Goal: Check status: Check status

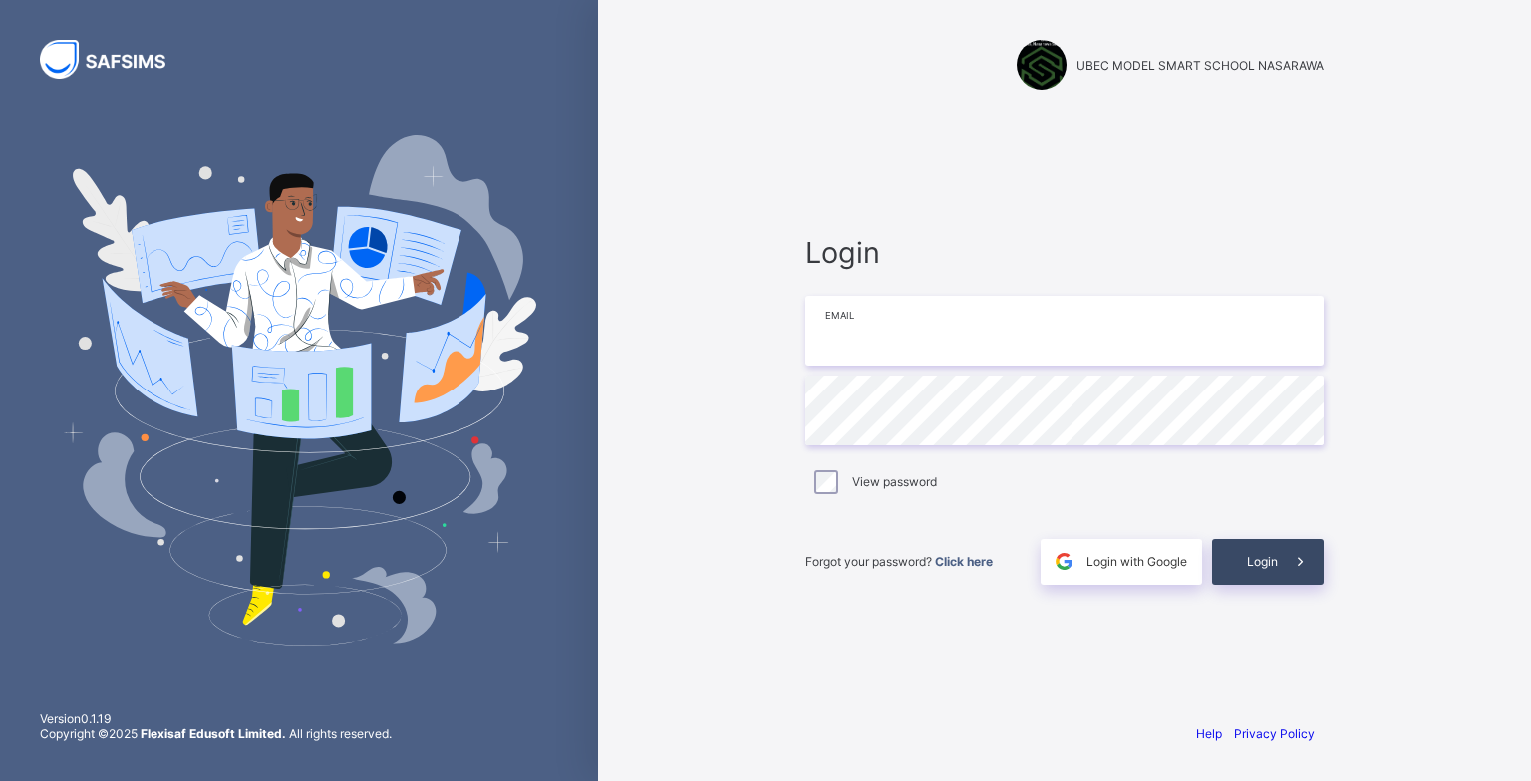
type input "**********"
click at [1256, 562] on span "Login" at bounding box center [1262, 561] width 31 height 15
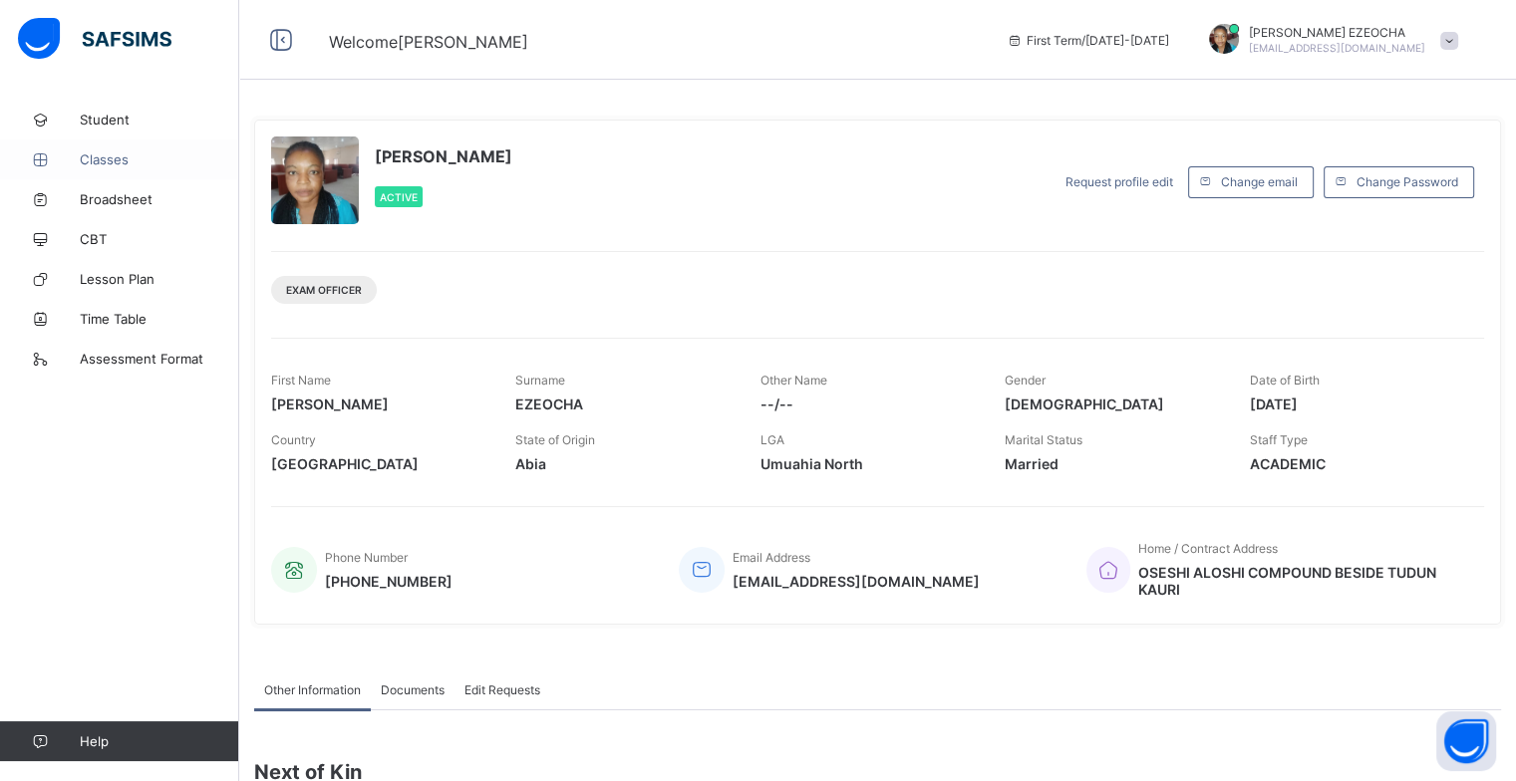
click at [120, 157] on span "Classes" at bounding box center [159, 160] width 159 height 16
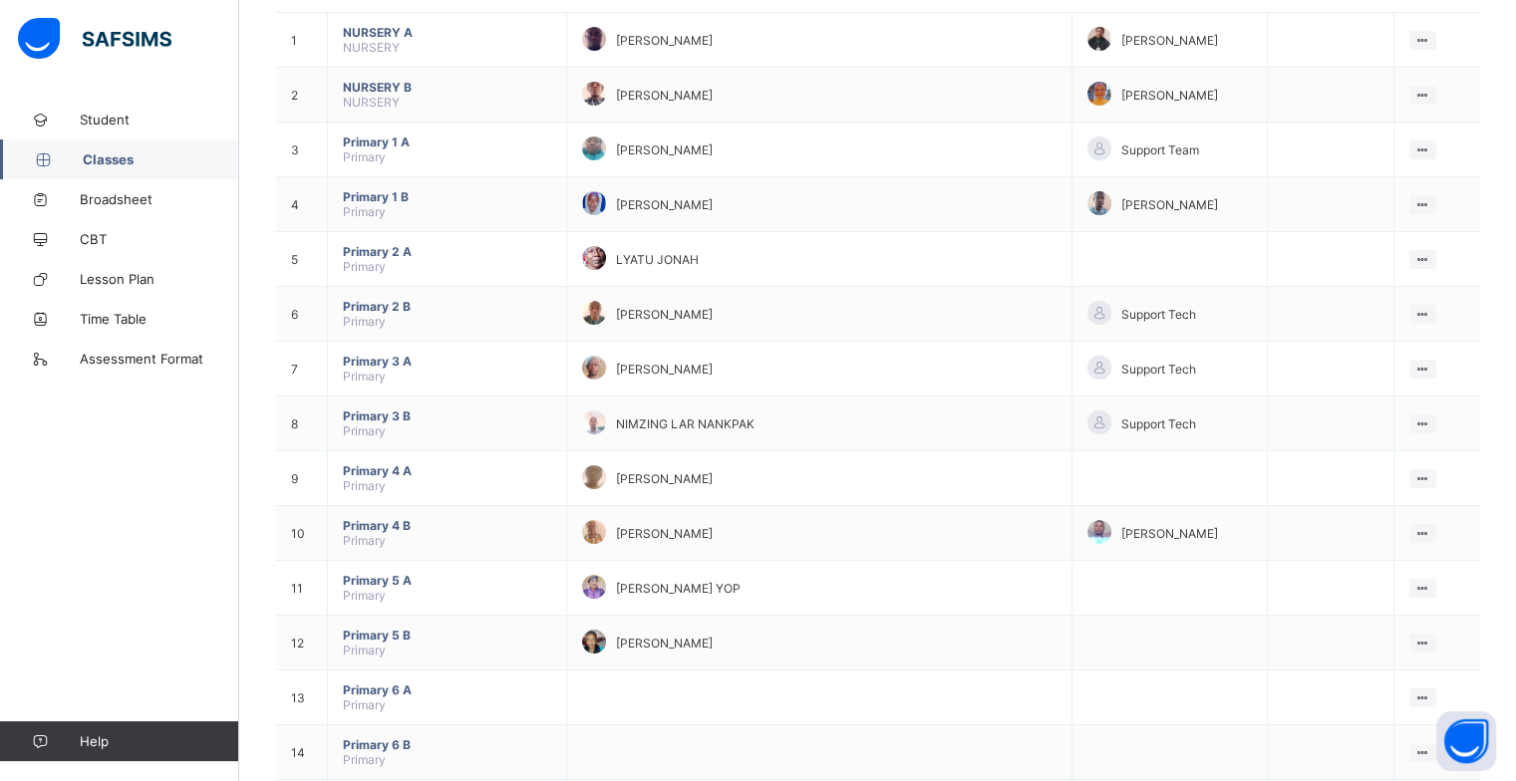
scroll to position [239, 0]
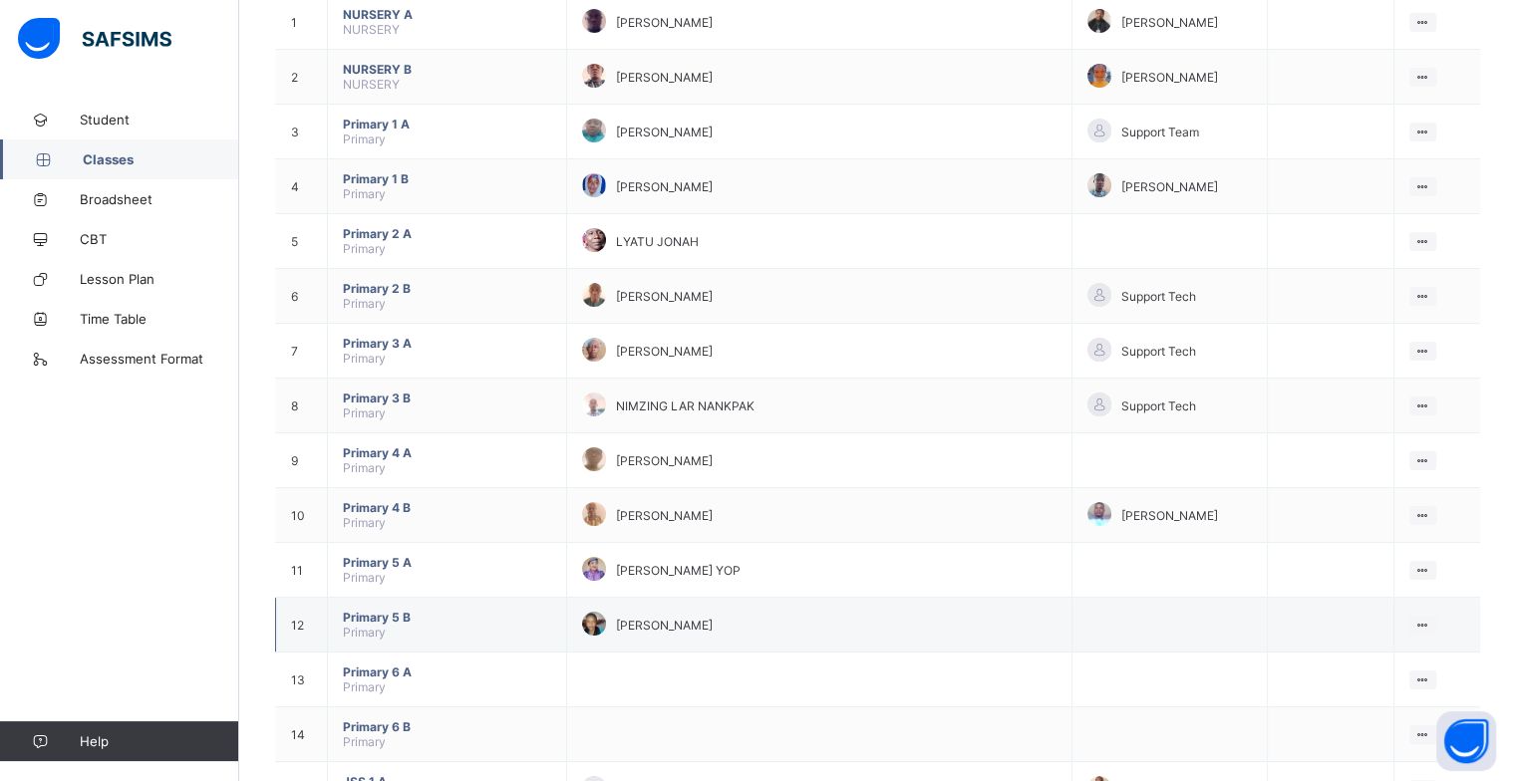
click at [713, 633] on span "[PERSON_NAME]" at bounding box center [664, 625] width 97 height 15
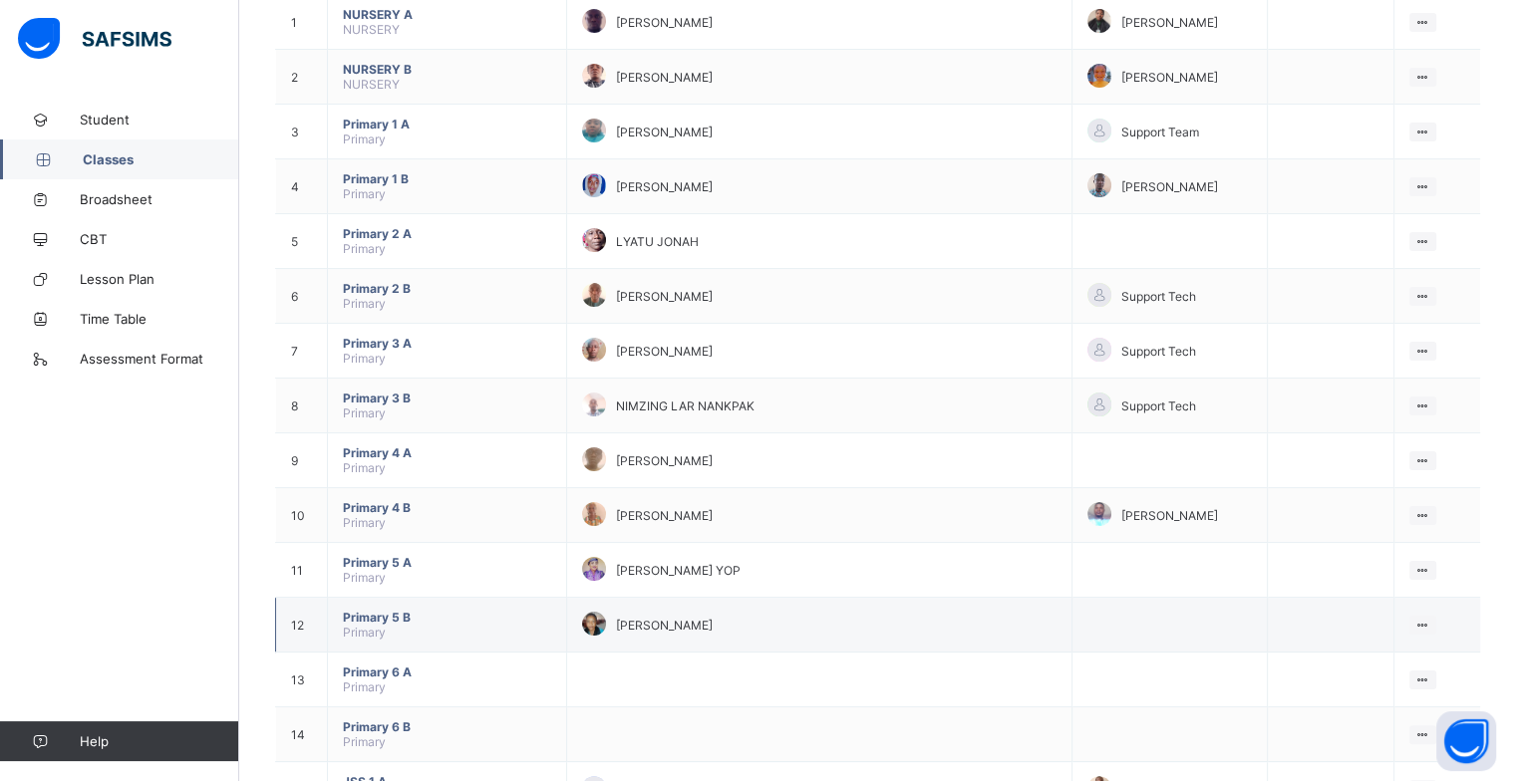
click at [713, 633] on span "[PERSON_NAME]" at bounding box center [664, 625] width 97 height 15
click at [606, 622] on div at bounding box center [594, 624] width 24 height 24
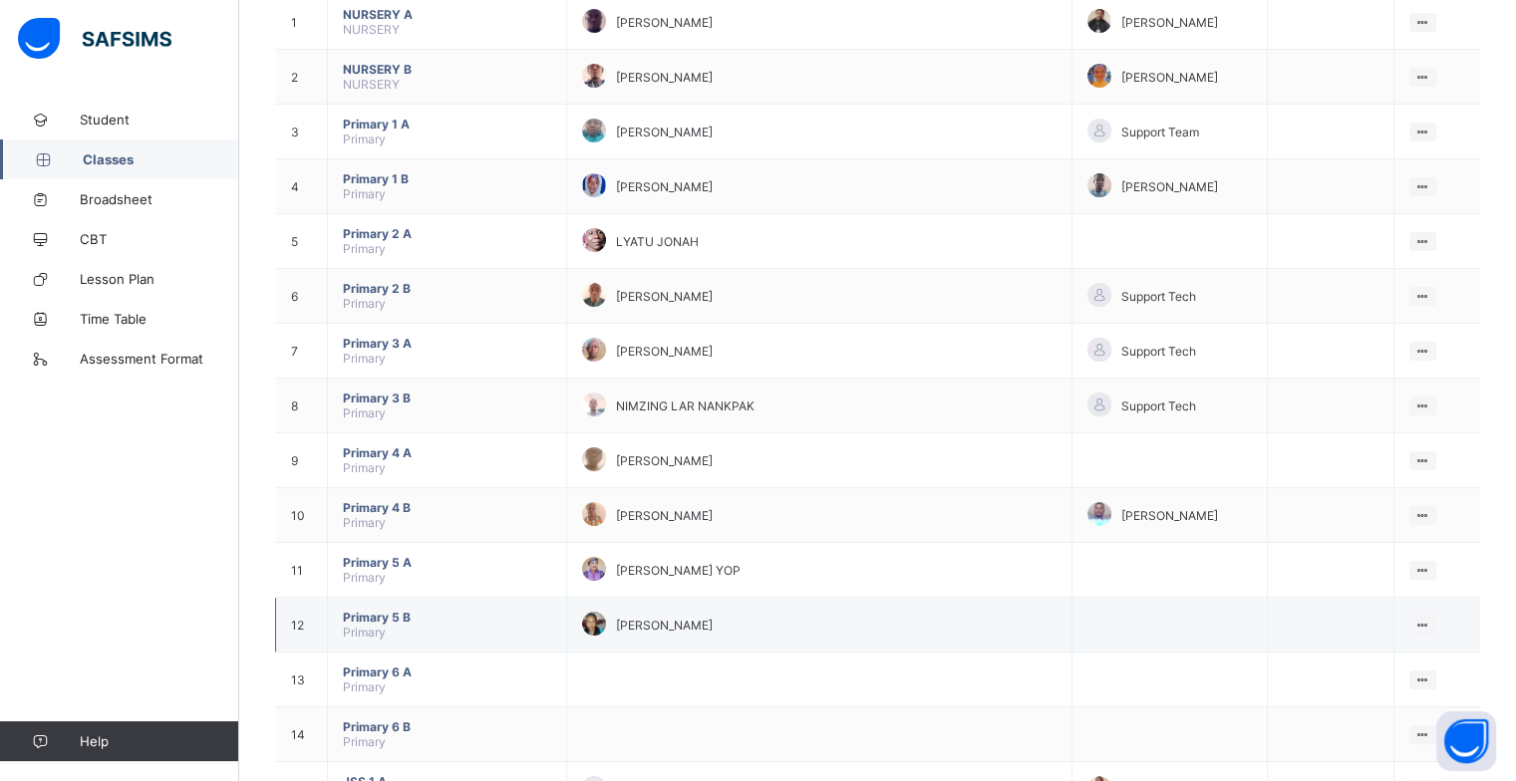
click at [606, 622] on div at bounding box center [594, 624] width 24 height 24
click at [1423, 645] on ul "View Class" at bounding box center [1382, 664] width 110 height 38
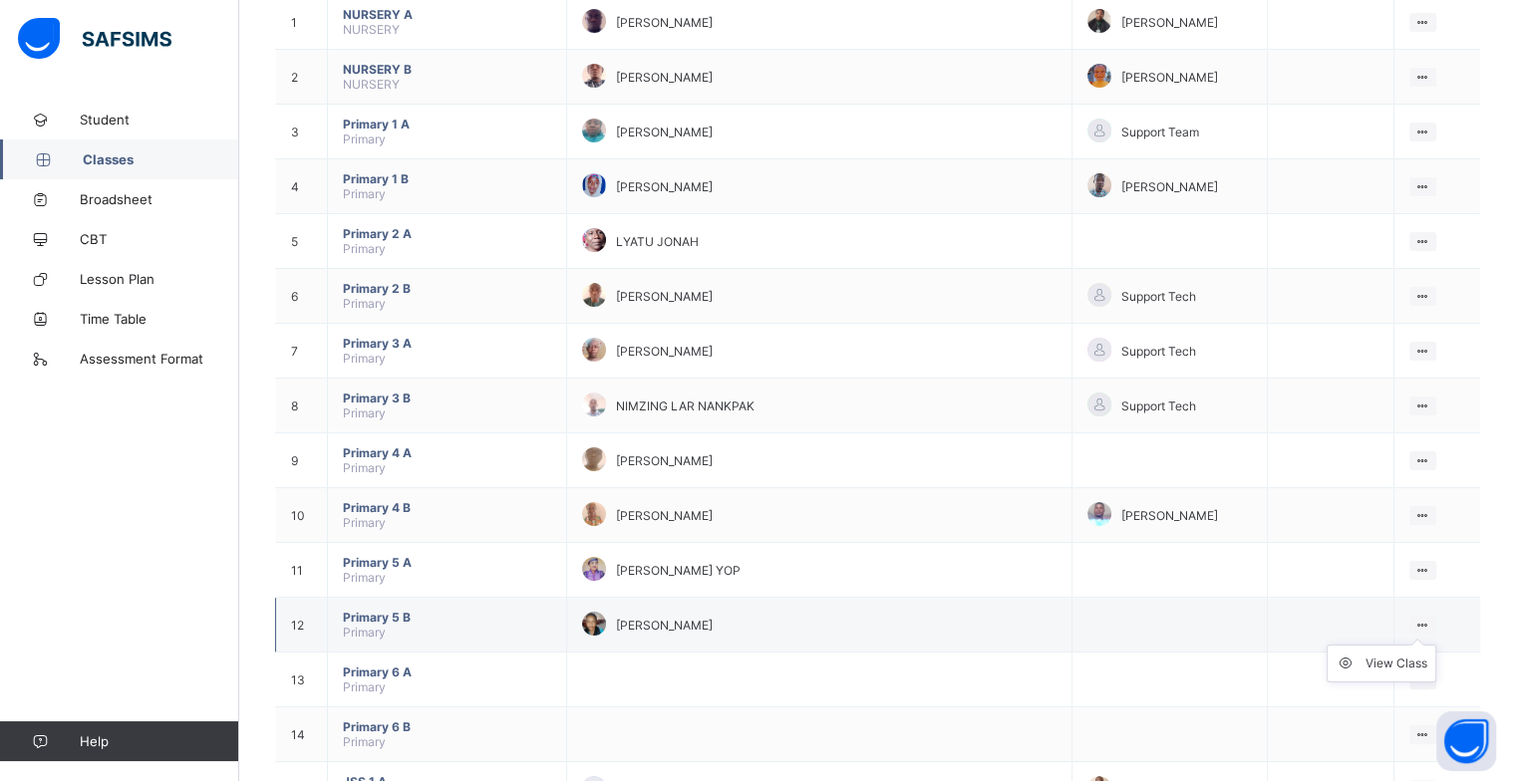
click at [1423, 645] on ul "View Class" at bounding box center [1382, 664] width 110 height 38
click at [1423, 618] on td "View Class" at bounding box center [1437, 625] width 87 height 55
click at [1423, 618] on div at bounding box center [1422, 625] width 27 height 19
click at [1423, 658] on div "View Class" at bounding box center [1397, 664] width 62 height 20
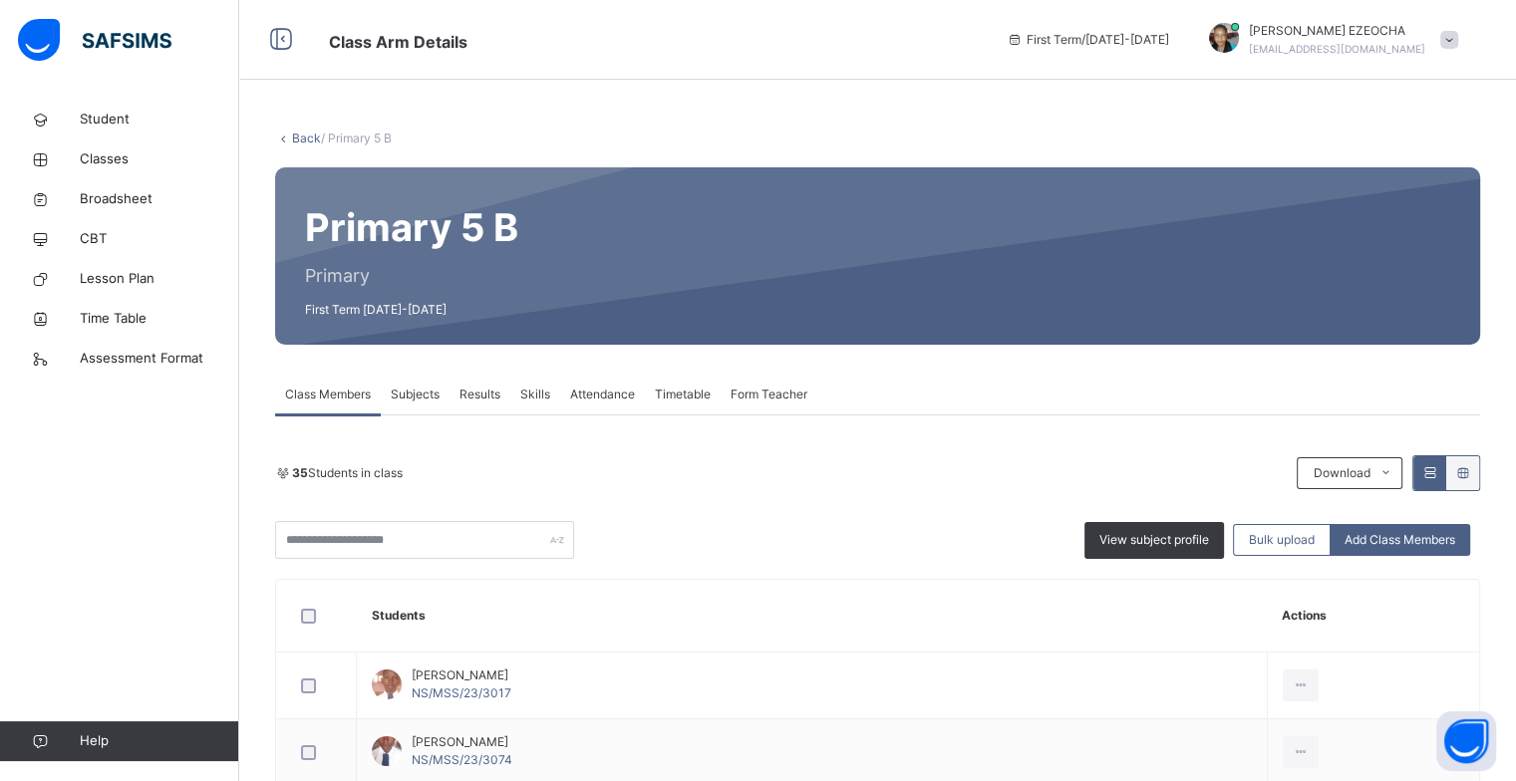
click at [602, 403] on span "Attendance" at bounding box center [602, 395] width 65 height 18
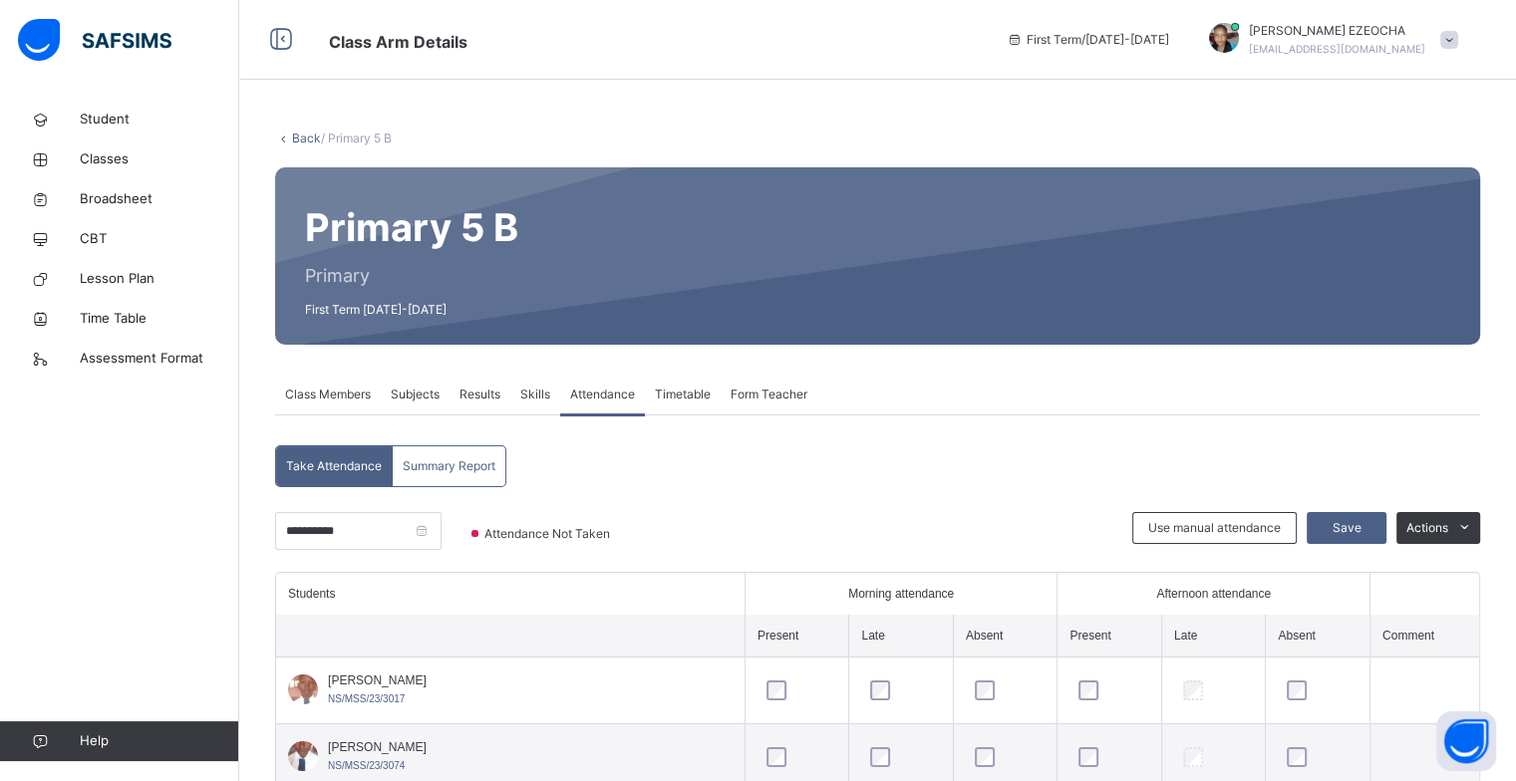
click at [602, 403] on span "Attendance" at bounding box center [602, 395] width 65 height 18
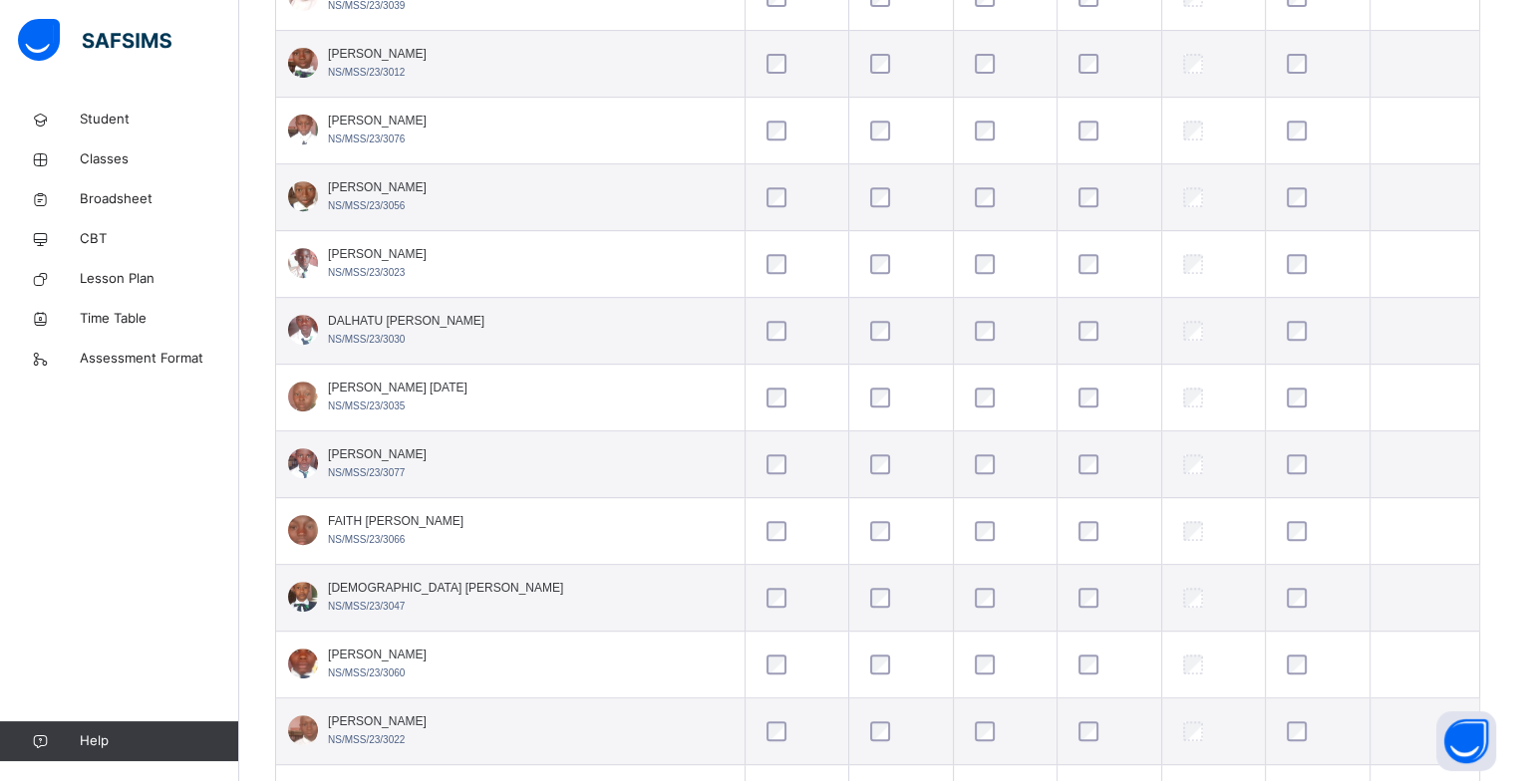
scroll to position [825, 0]
click at [1331, 153] on td at bounding box center [1318, 133] width 105 height 67
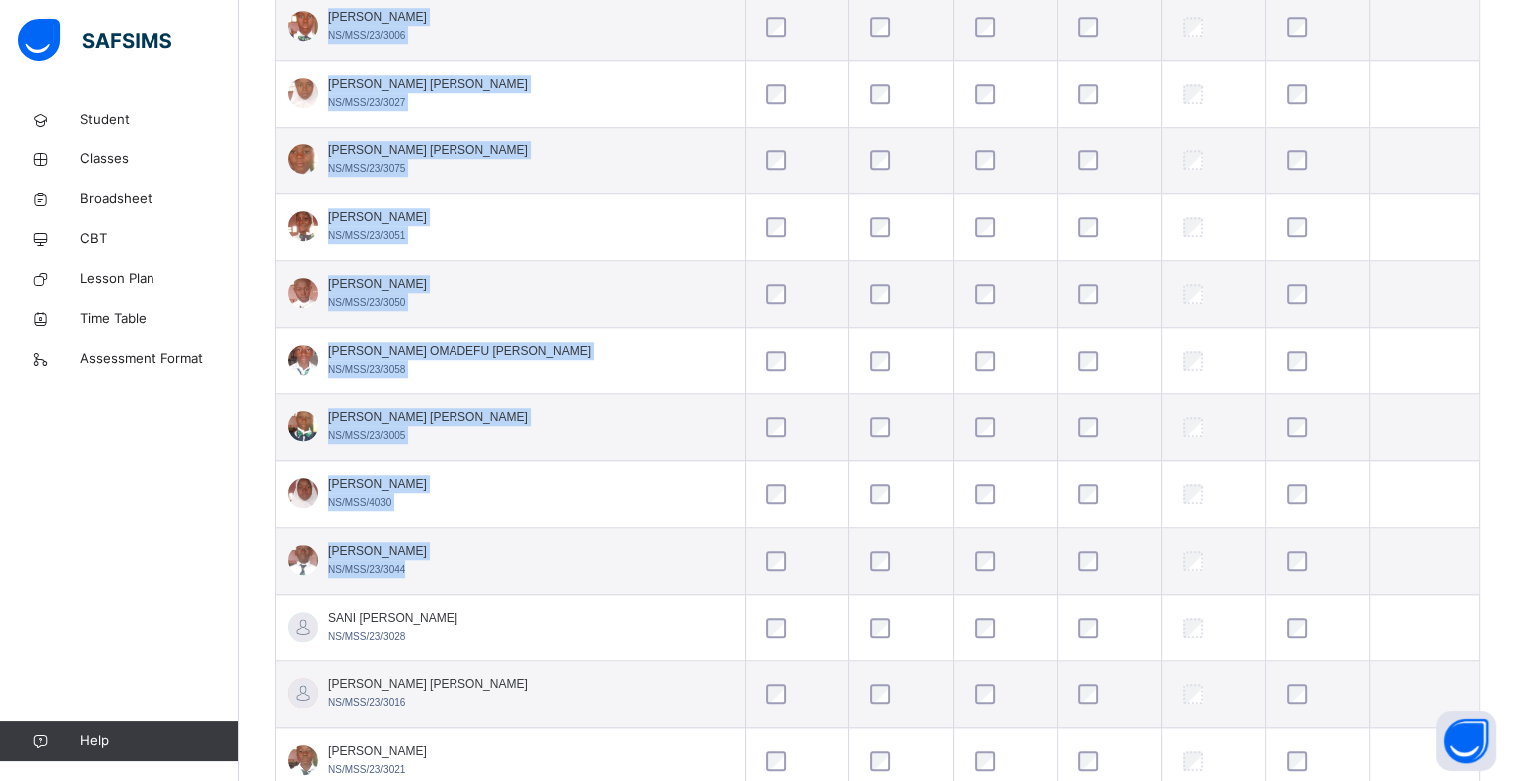
scroll to position [1580, 0]
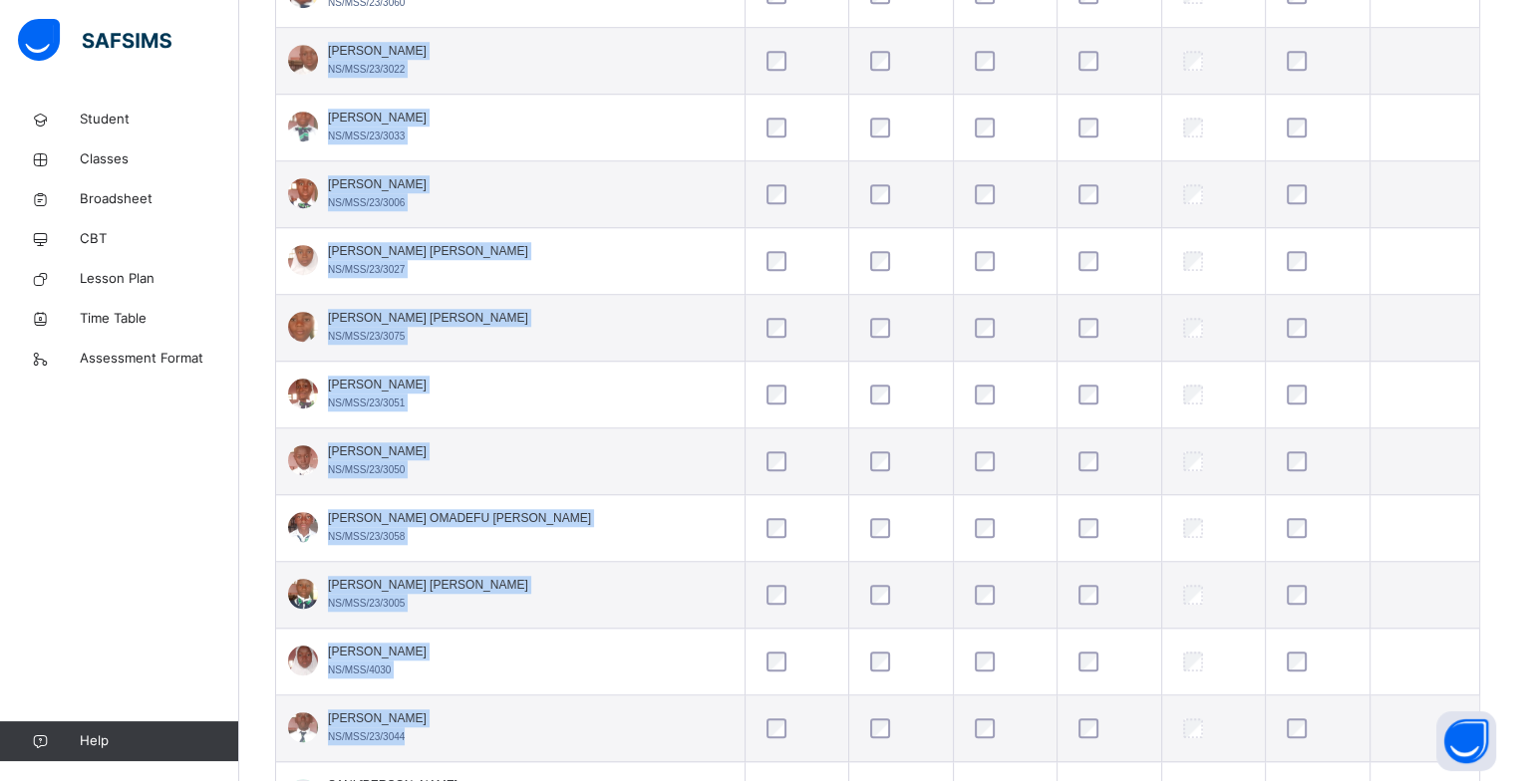
drag, startPoint x: 863, startPoint y: 40, endPoint x: 1033, endPoint y: 49, distance: 169.7
click at [1033, 49] on tbody "[PERSON_NAME] NS/MSS/23/3017 [PERSON_NAME] NS/MSS/23/3074 [PERSON_NAME] [PERSON…" at bounding box center [877, 329] width 1203 height 2338
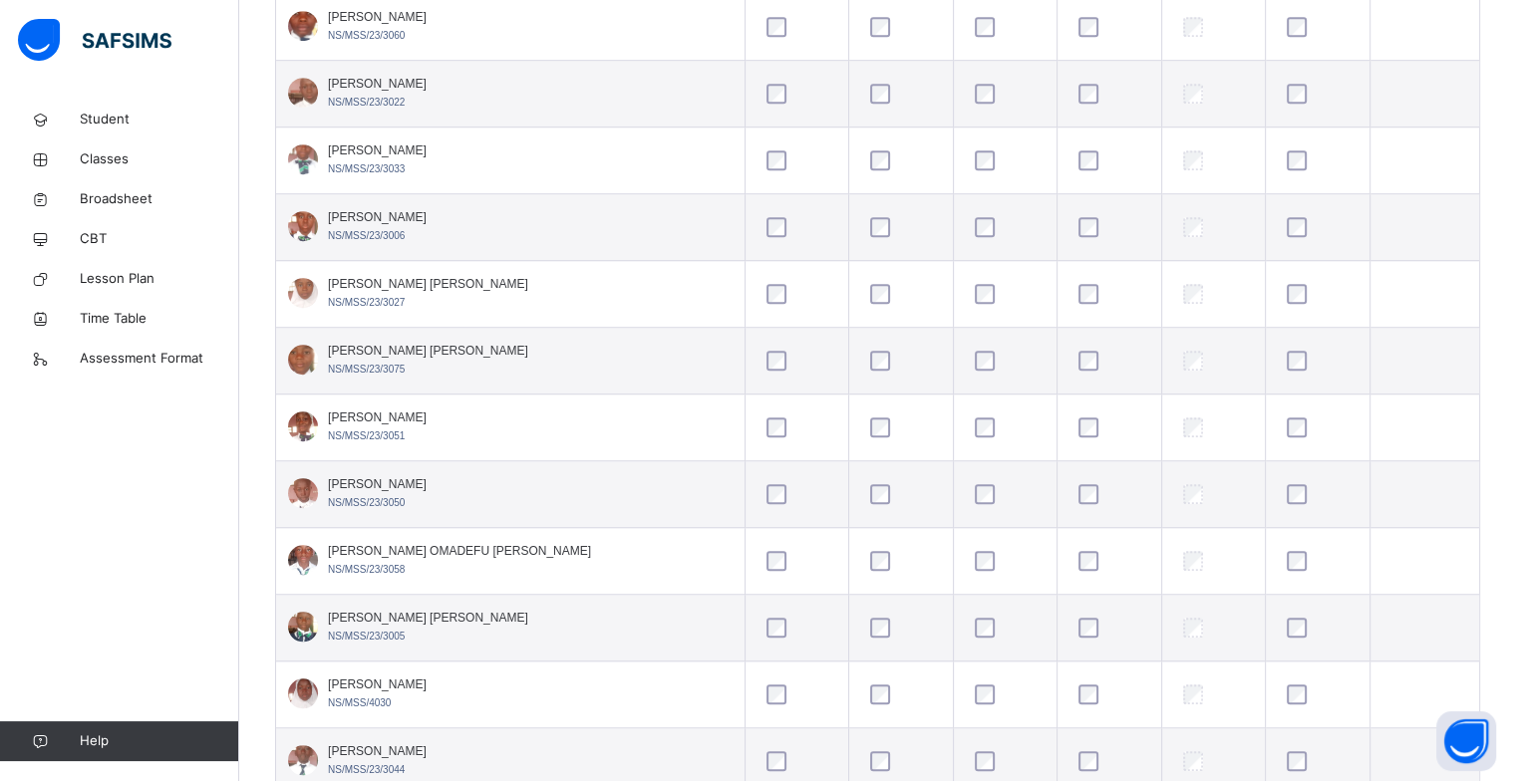
click at [130, 524] on div "Student Classes Broadsheet CBT Lesson Plan Time Table Assessment Format Help" at bounding box center [119, 431] width 239 height 702
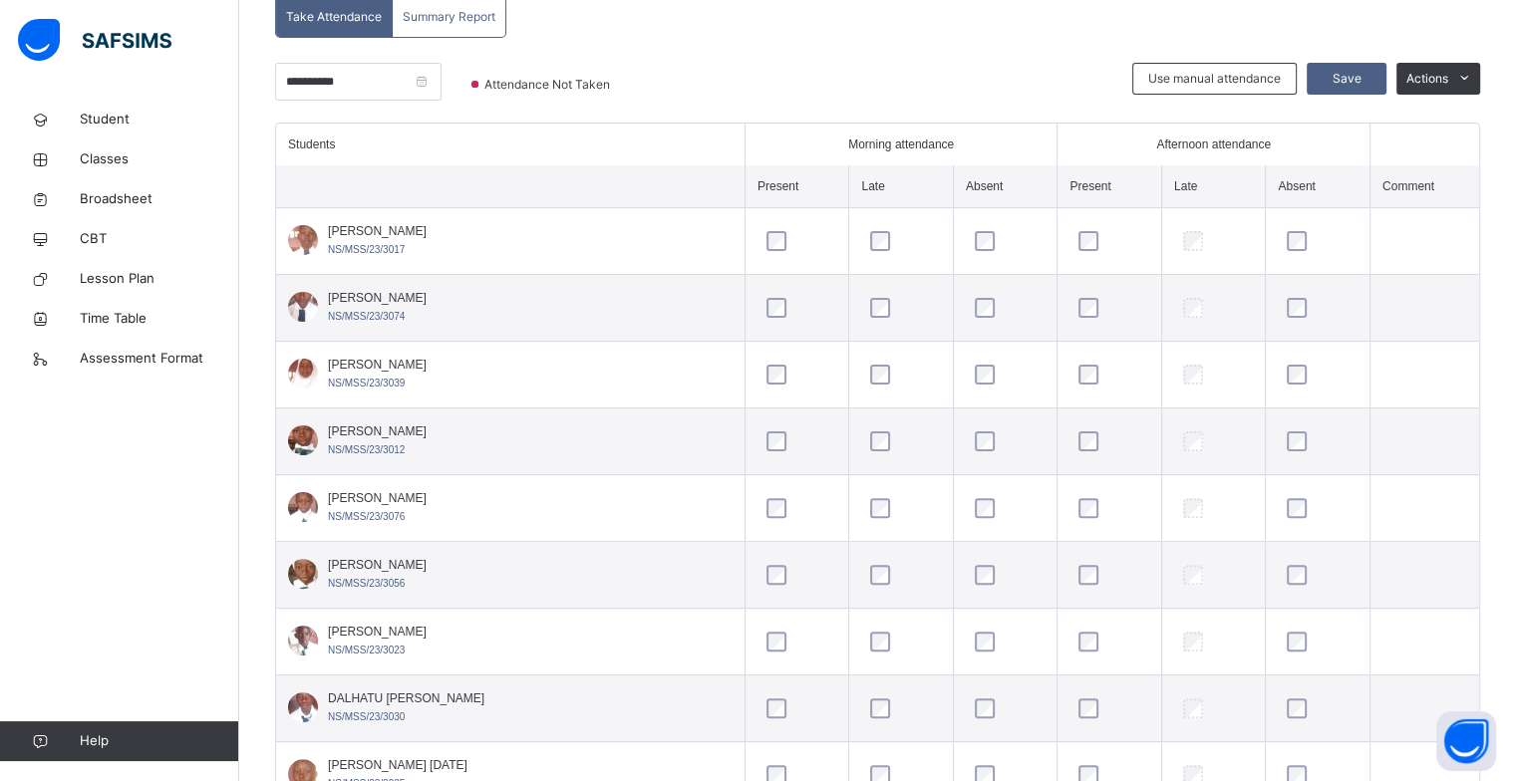
scroll to position [443, 0]
